Goal: Information Seeking & Learning: Learn about a topic

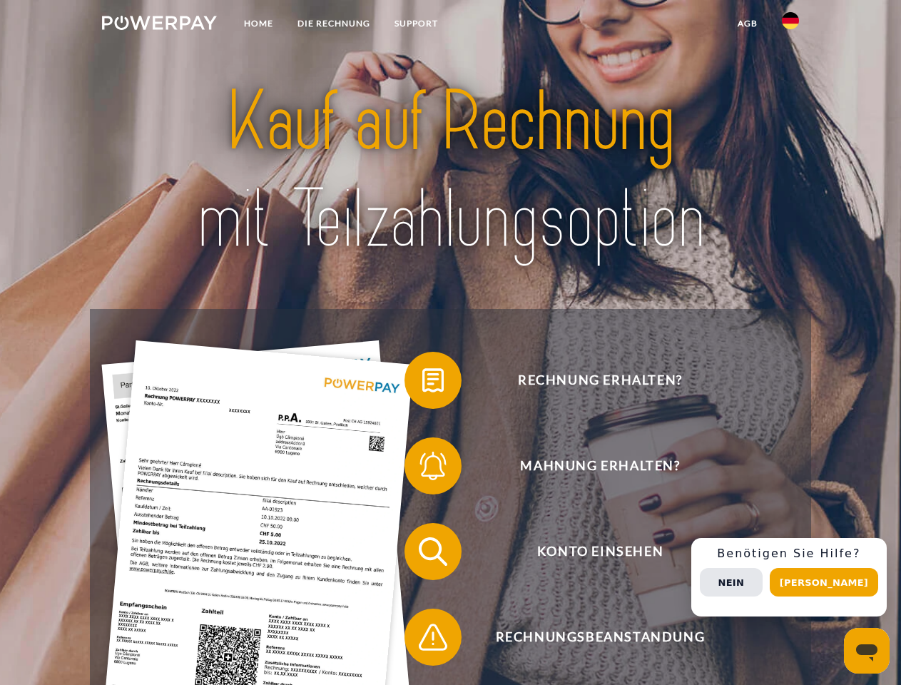
click at [159, 25] on img at bounding box center [159, 23] width 115 height 14
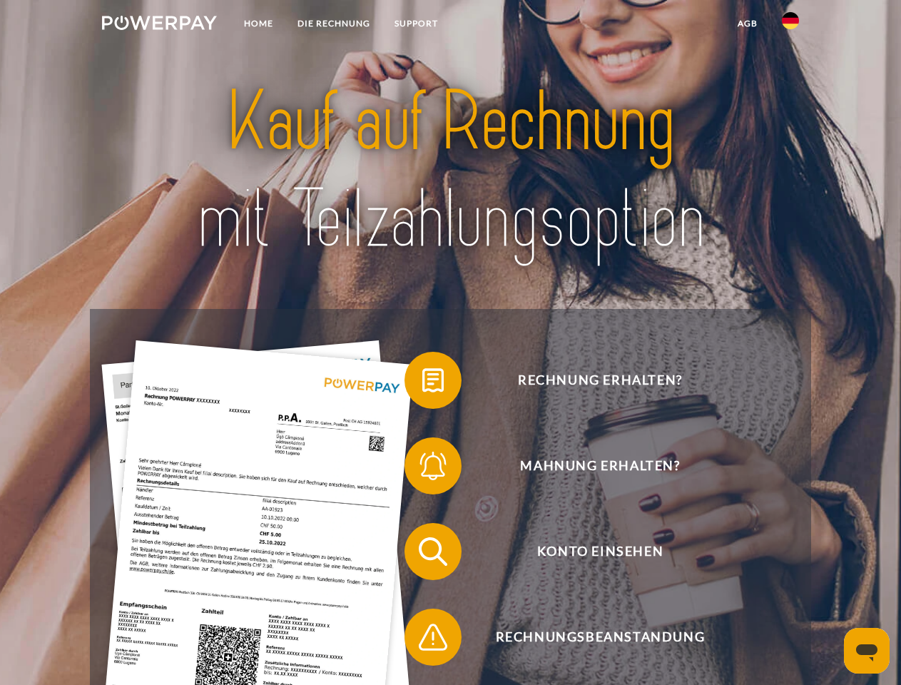
click at [791, 25] on img at bounding box center [790, 20] width 17 height 17
click at [747, 24] on link "agb" at bounding box center [748, 24] width 44 height 26
click at [422, 383] on span at bounding box center [411, 380] width 71 height 71
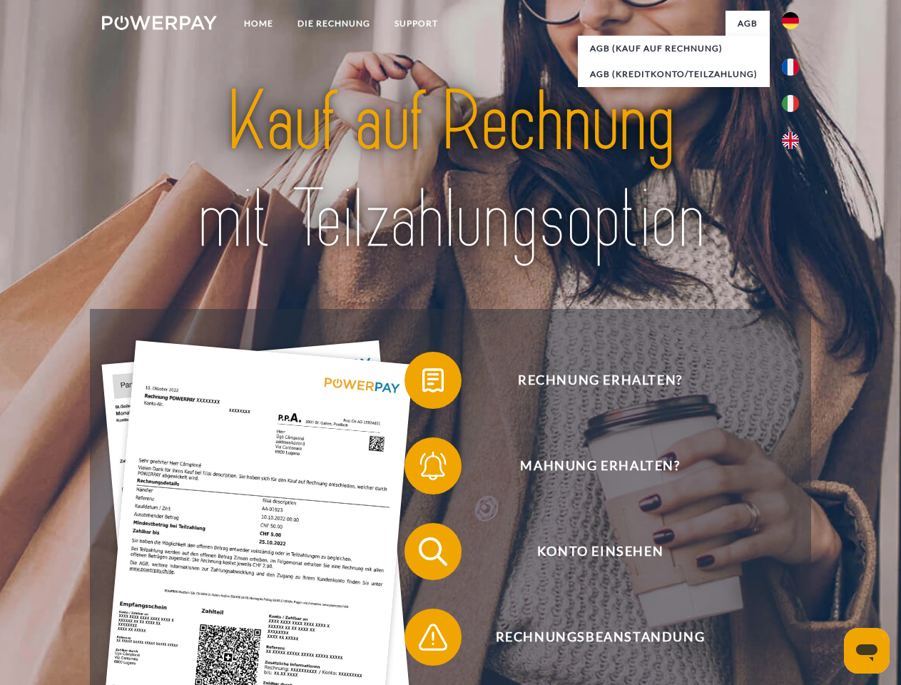
click at [422, 469] on span at bounding box center [411, 465] width 71 height 71
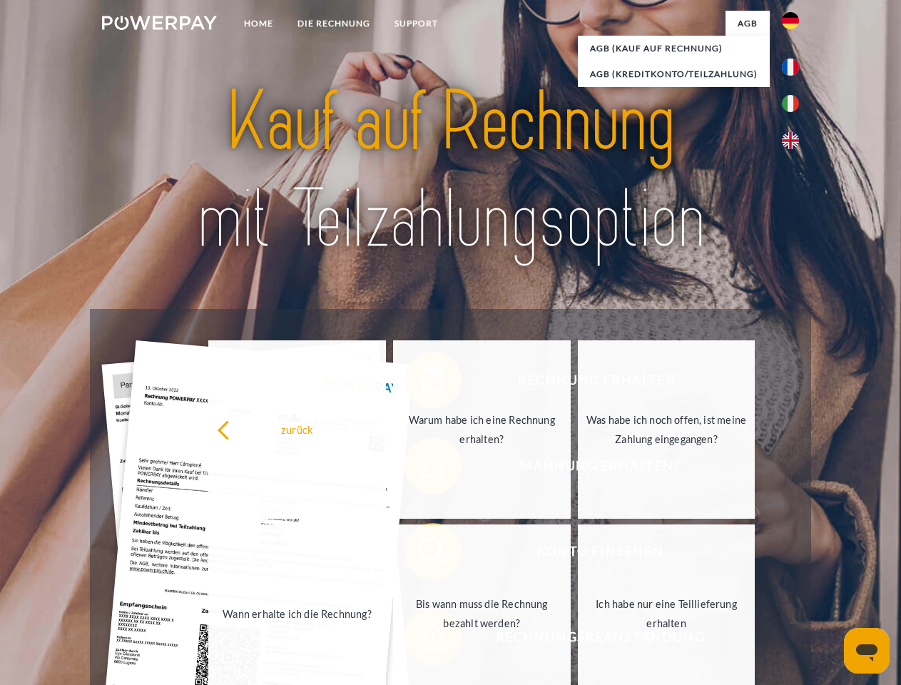
click at [422, 554] on link "Bis wann muss die Rechnung bezahlt werden?" at bounding box center [482, 613] width 178 height 178
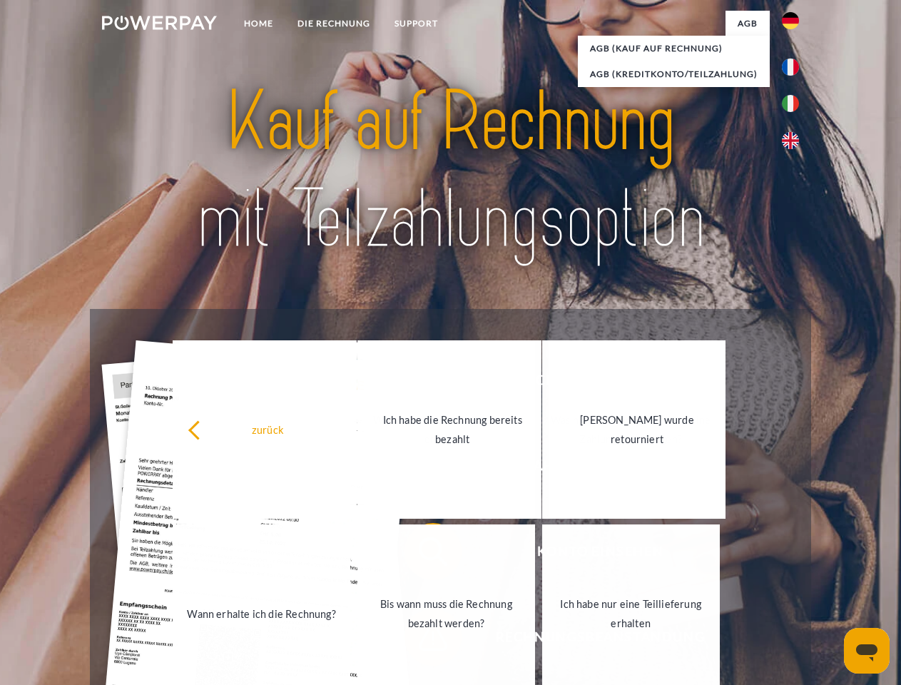
click at [542, 640] on link "Ich habe nur eine Teillieferung erhalten" at bounding box center [631, 613] width 178 height 178
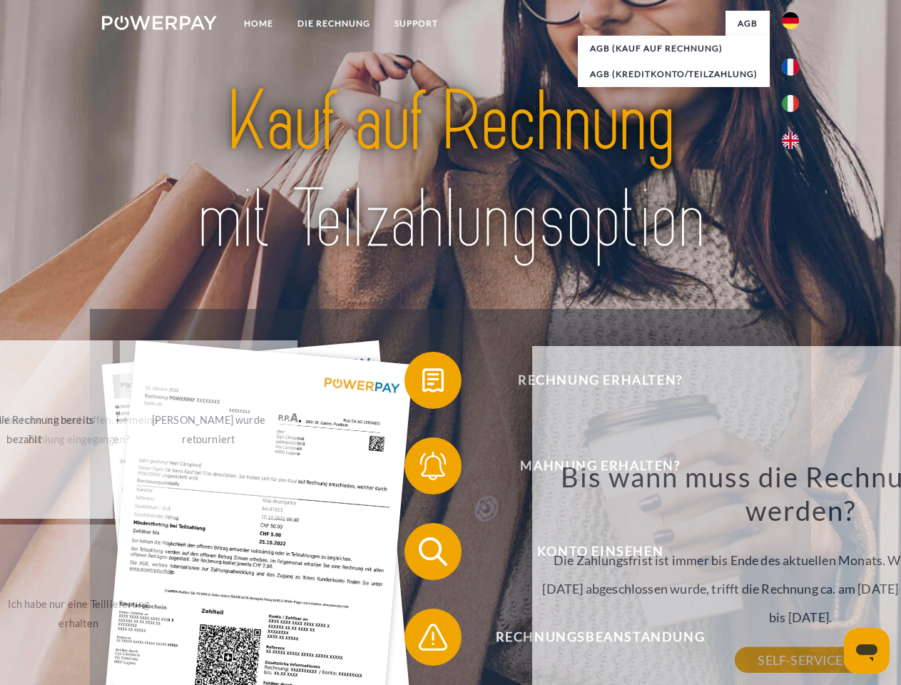
click at [794, 577] on div "Rechnung erhalten? Mahnung erhalten? Konto einsehen" at bounding box center [450, 594] width 721 height 571
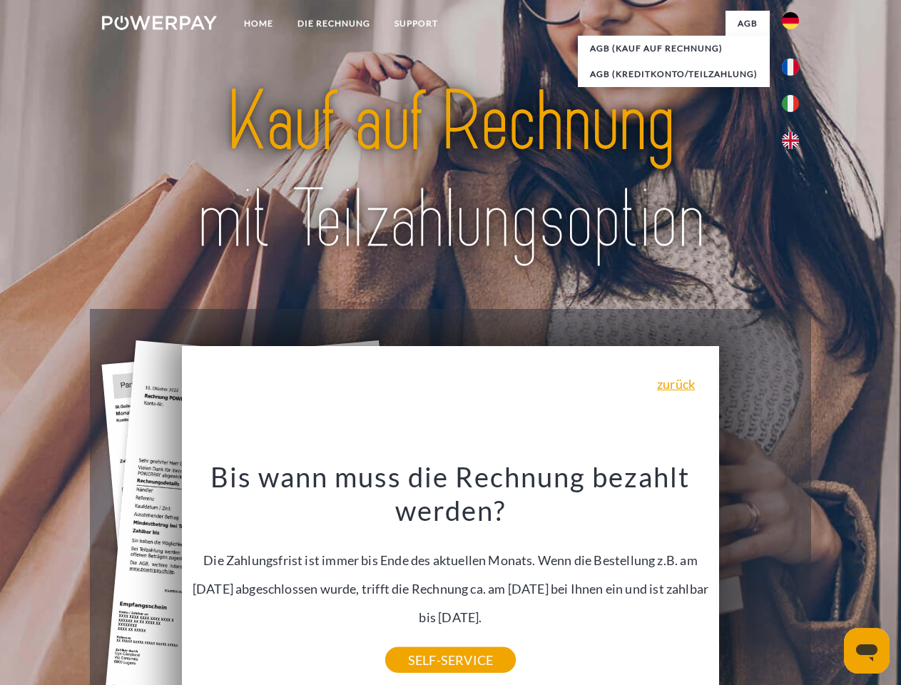
click at [759, 580] on span "Konto einsehen" at bounding box center [600, 551] width 350 height 57
click at [829, 582] on header "Home DIE RECHNUNG SUPPORT" at bounding box center [450, 492] width 901 height 985
